Goal: Task Accomplishment & Management: Manage account settings

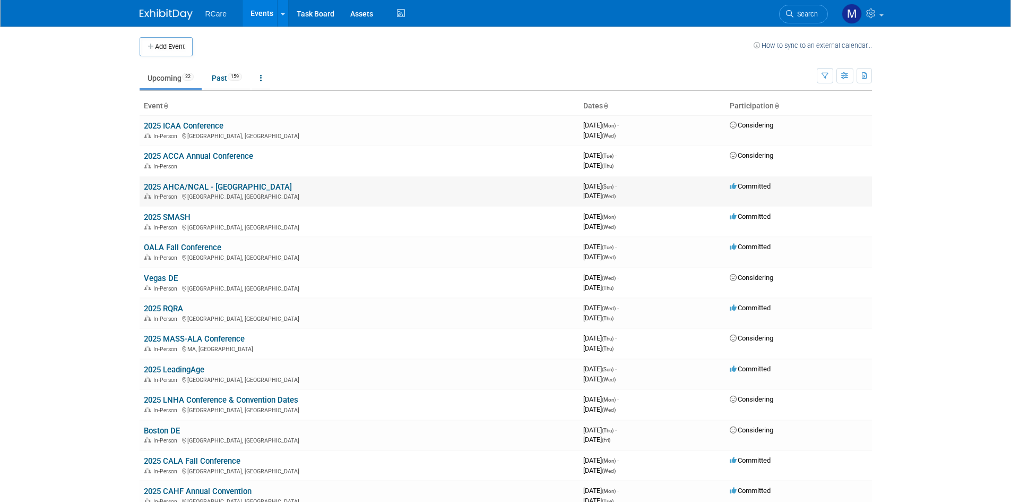
click at [199, 185] on link "2025 AHCA/NCAL - [GEOGRAPHIC_DATA]" at bounding box center [218, 187] width 148 height 10
click at [162, 274] on link "Vegas DE" at bounding box center [161, 278] width 34 height 10
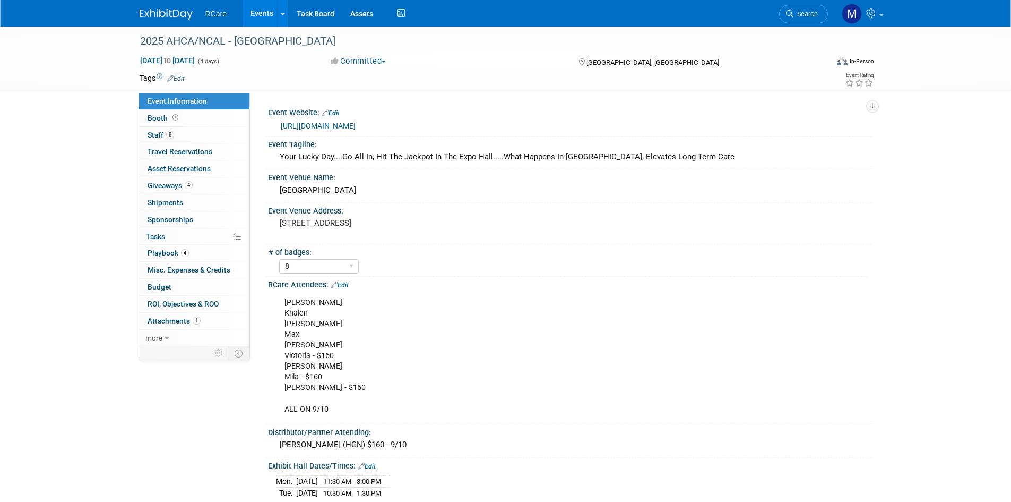
select select "8"
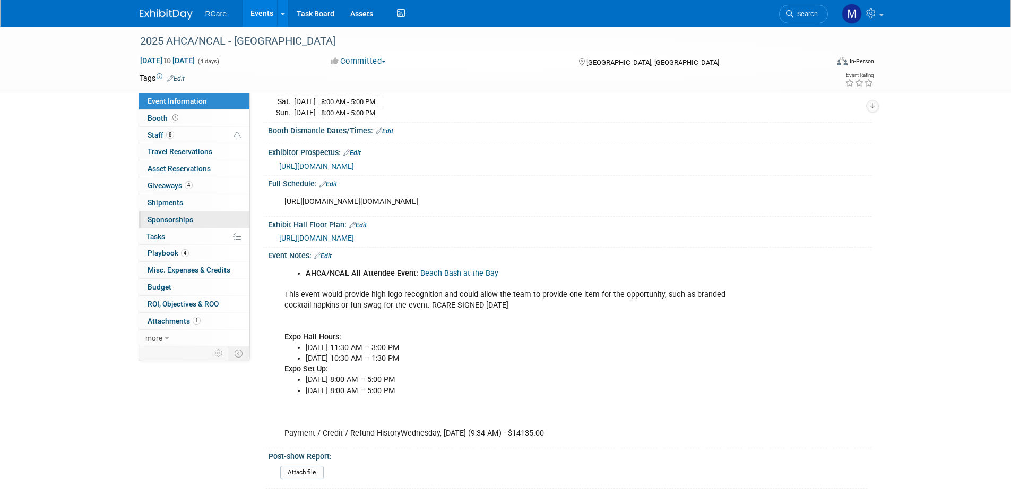
scroll to position [478, 0]
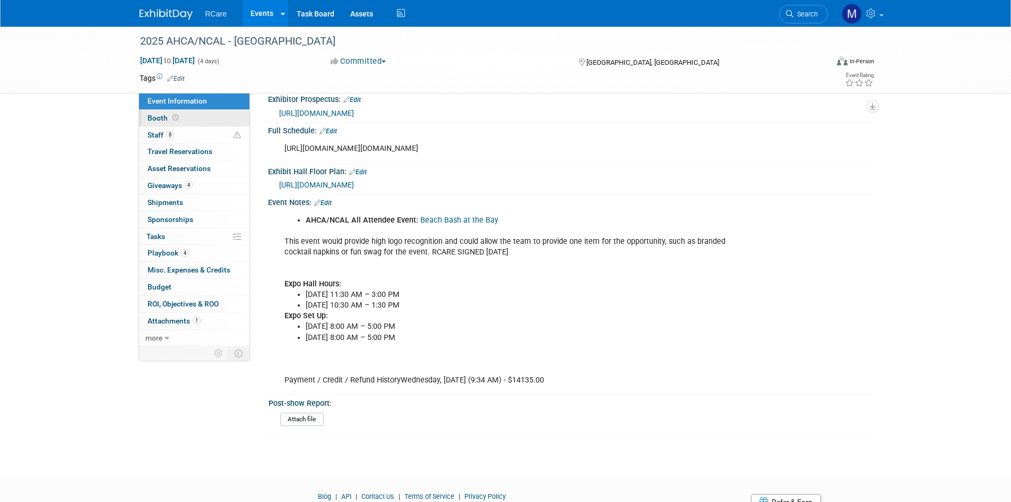
click at [156, 113] on link "Booth" at bounding box center [194, 118] width 110 height 16
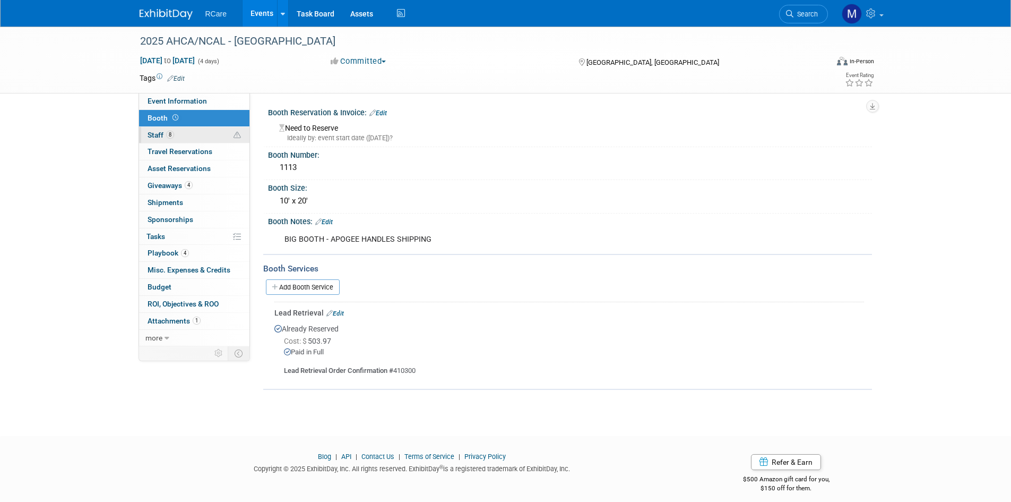
click at [190, 130] on link "8 Staff 8" at bounding box center [194, 135] width 110 height 16
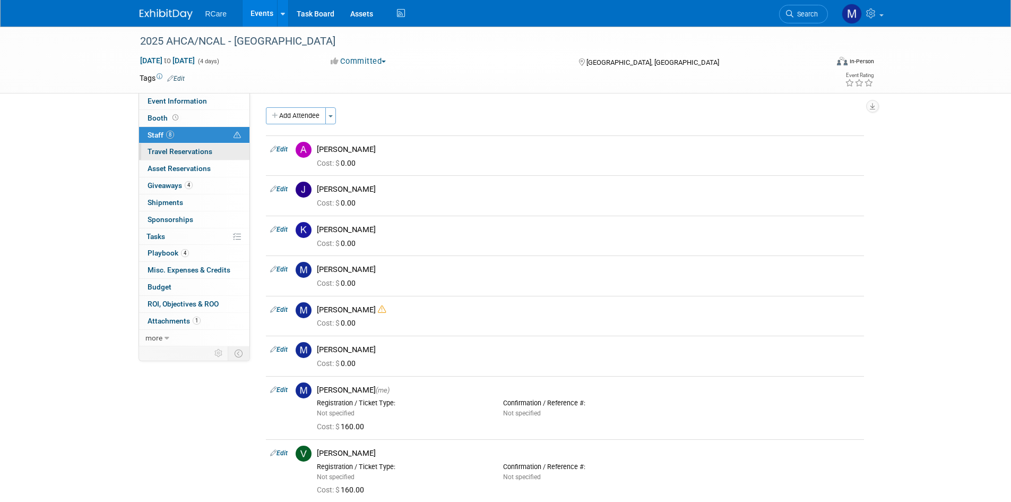
click at [187, 148] on span "Travel Reservations 0" at bounding box center [180, 151] width 65 height 8
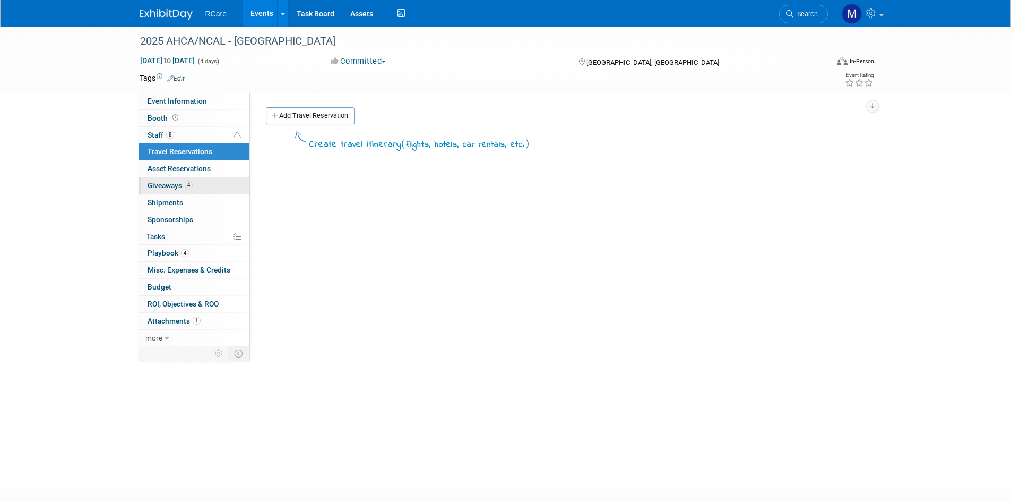
click at [165, 187] on span "Giveaways 4" at bounding box center [170, 185] width 45 height 8
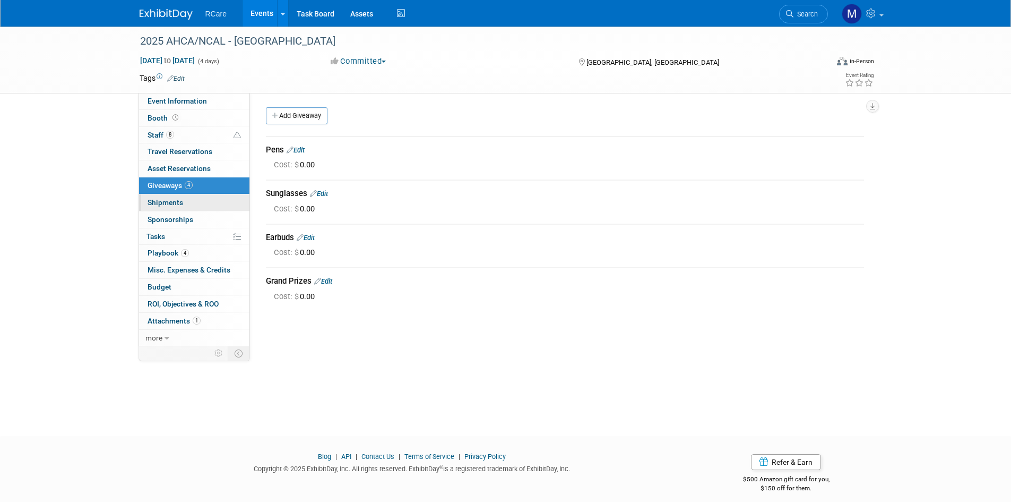
click at [168, 200] on span "Shipments 0" at bounding box center [166, 202] width 36 height 8
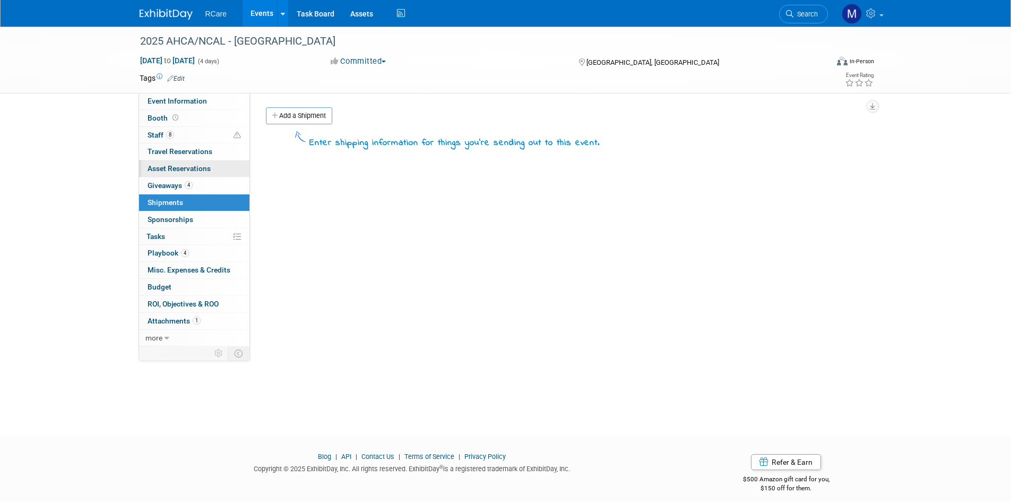
click at [167, 176] on link "0 Asset Reservations 0" at bounding box center [194, 168] width 110 height 16
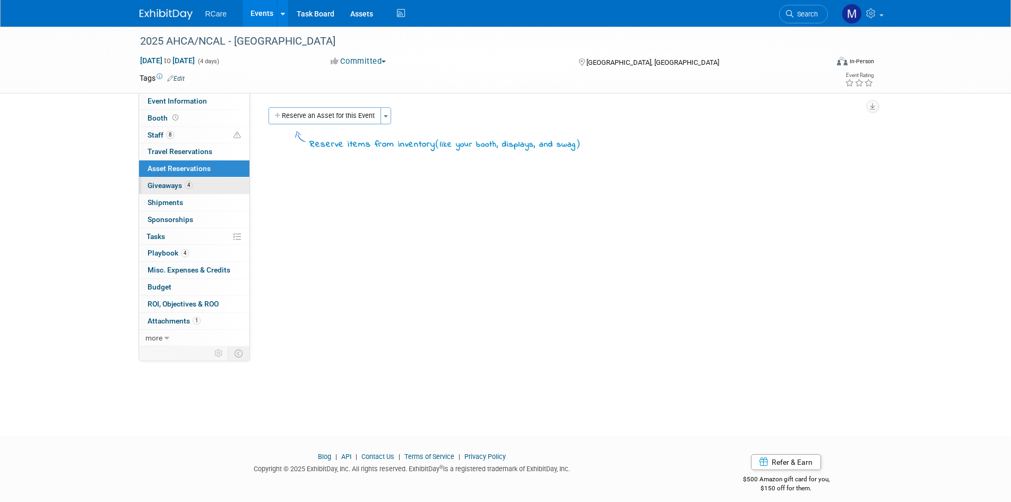
click at [168, 180] on link "4 Giveaways 4" at bounding box center [194, 185] width 110 height 16
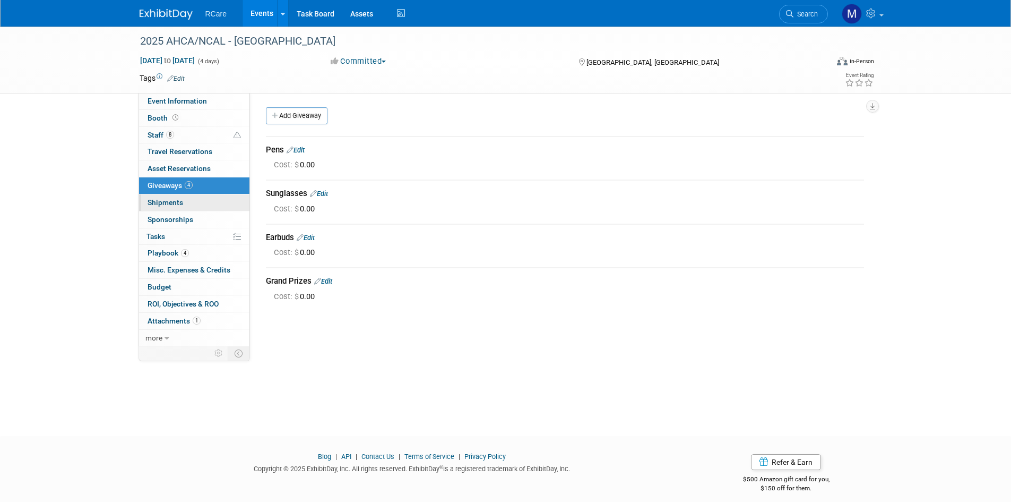
click at [169, 199] on span "Shipments 0" at bounding box center [166, 202] width 36 height 8
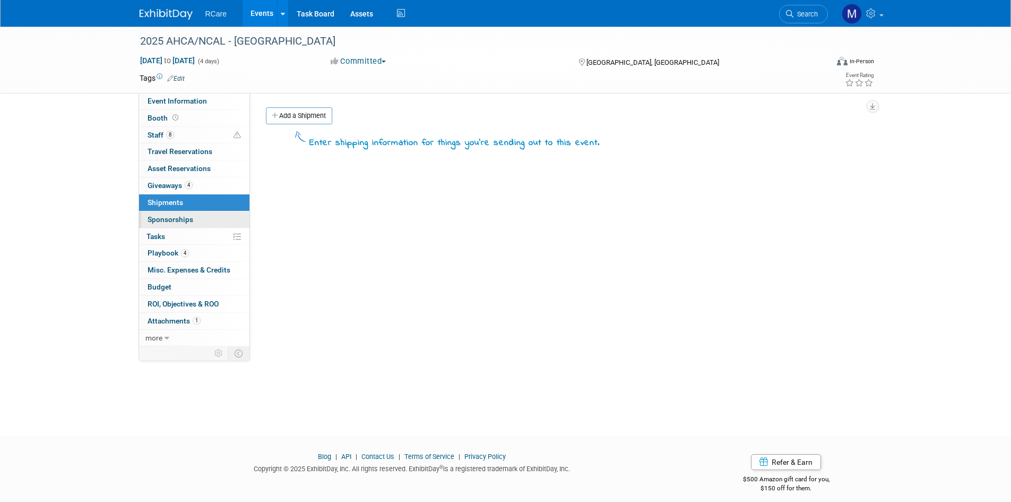
click at [177, 214] on link "0 Sponsorships 0" at bounding box center [194, 219] width 110 height 16
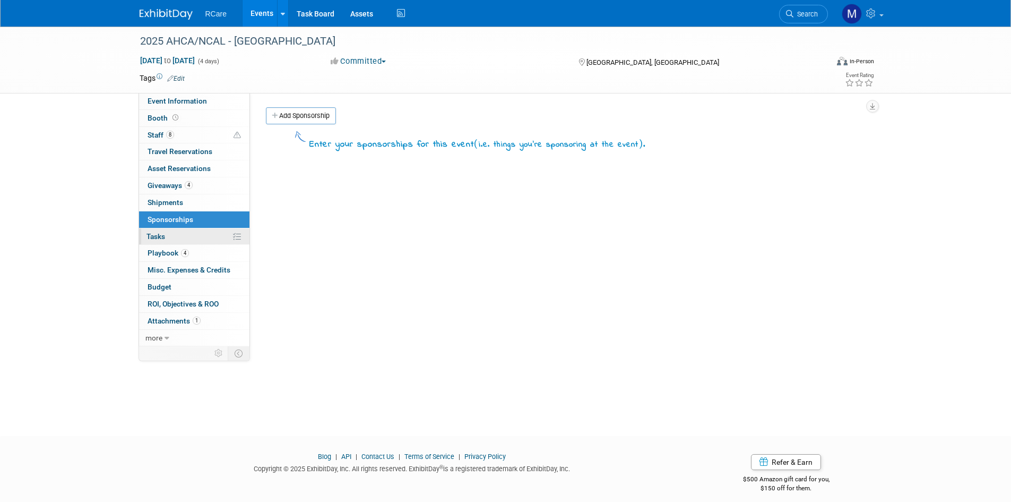
click at [180, 233] on link "0% Tasks 0%" at bounding box center [194, 236] width 110 height 16
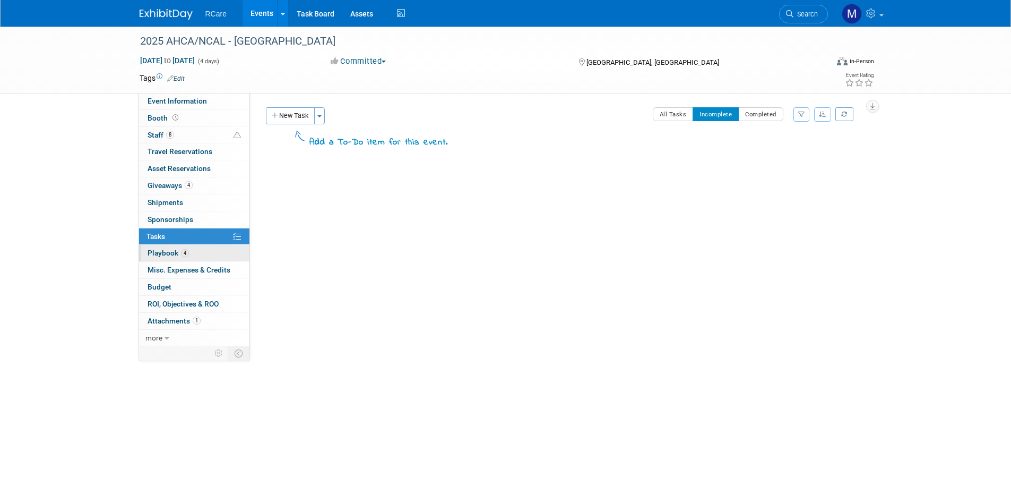
click at [204, 249] on link "4 Playbook 4" at bounding box center [194, 253] width 110 height 16
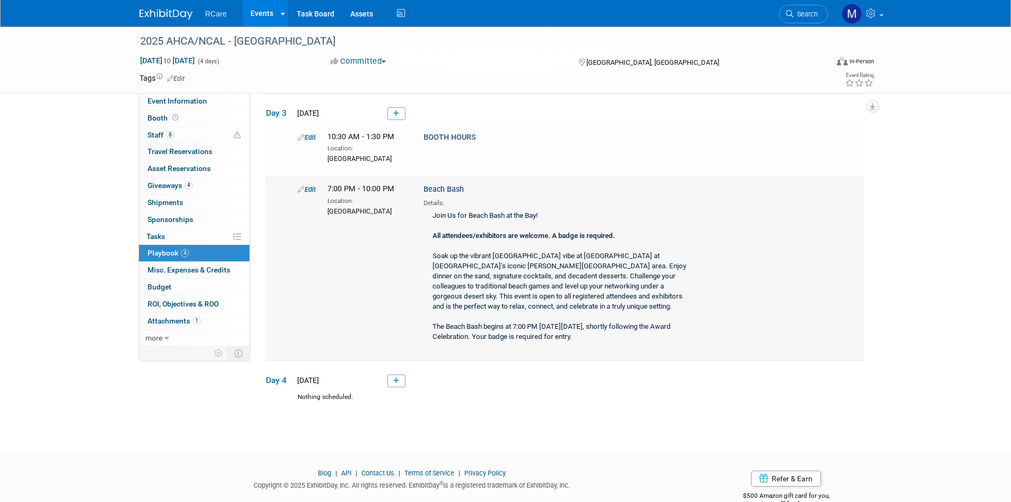
scroll to position [236, 0]
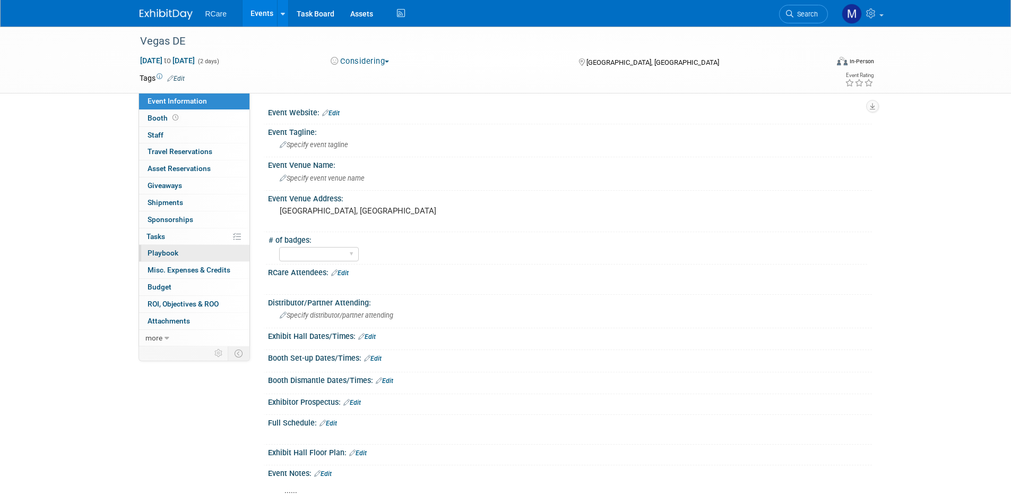
click at [166, 251] on span "Playbook 0" at bounding box center [163, 252] width 31 height 8
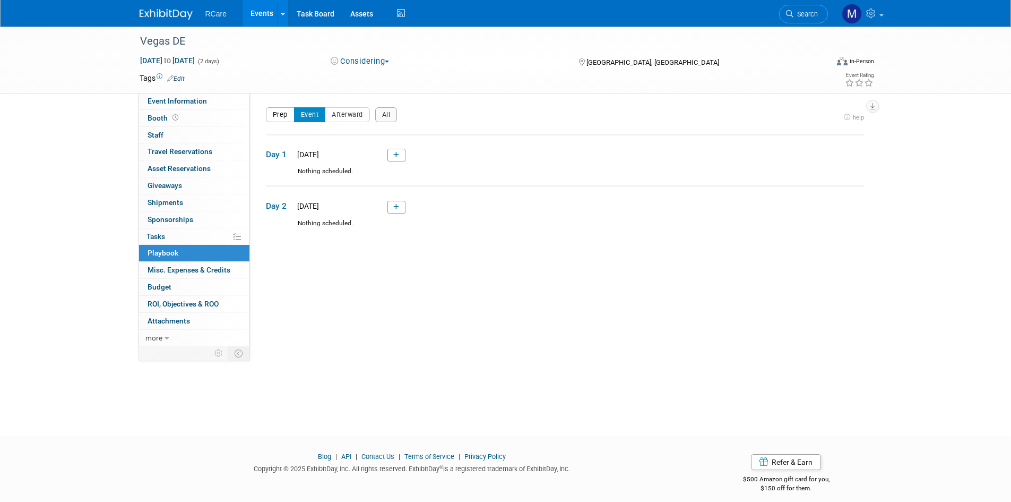
click at [277, 108] on button "Prep" at bounding box center [280, 114] width 29 height 15
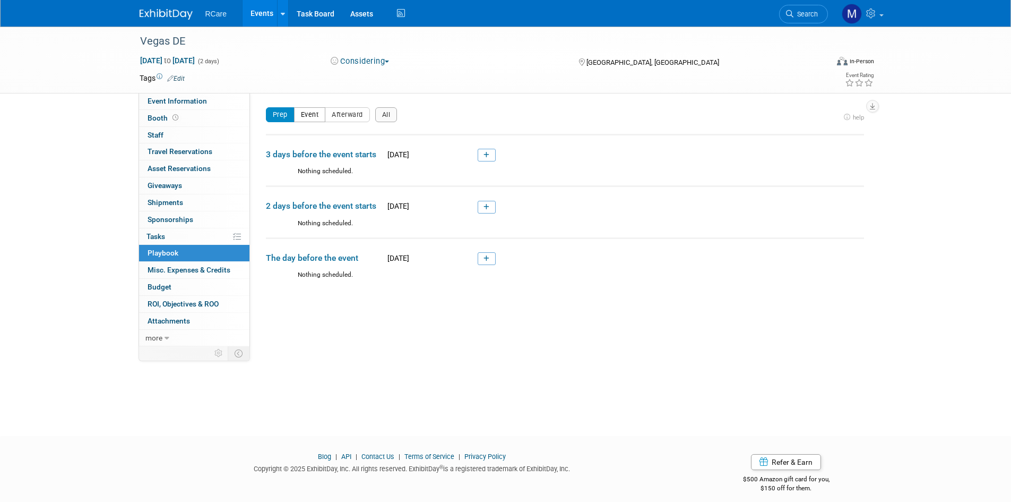
click at [312, 110] on button "Event" at bounding box center [310, 114] width 32 height 15
